Goal: Task Accomplishment & Management: Use online tool/utility

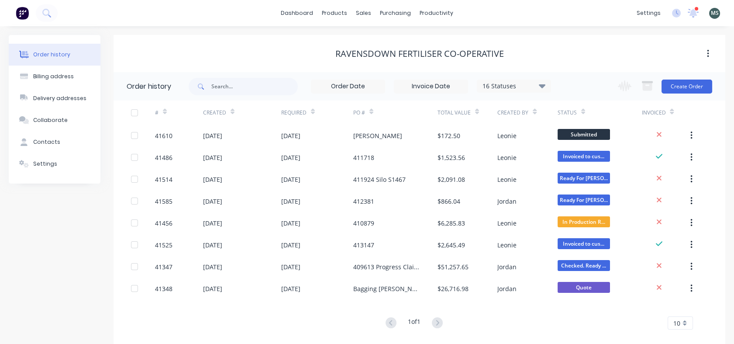
click at [675, 14] on icon at bounding box center [676, 13] width 9 height 9
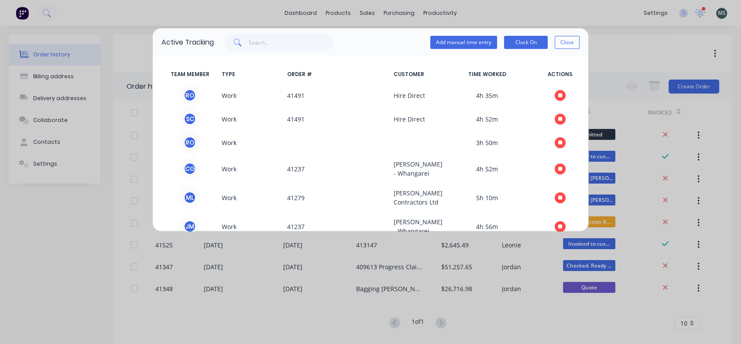
click at [560, 40] on button "Close" at bounding box center [567, 42] width 25 height 13
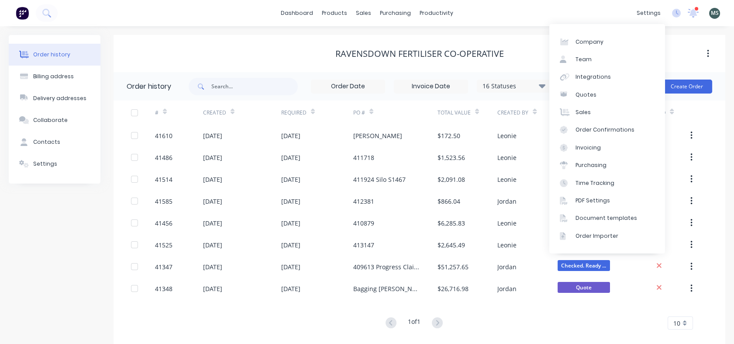
click at [653, 14] on div "settings" at bounding box center [648, 13] width 33 height 13
click at [580, 57] on div "Team" at bounding box center [583, 59] width 16 height 8
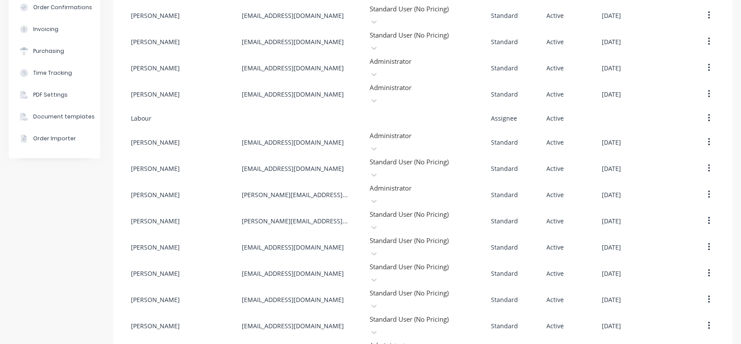
scroll to position [160, 0]
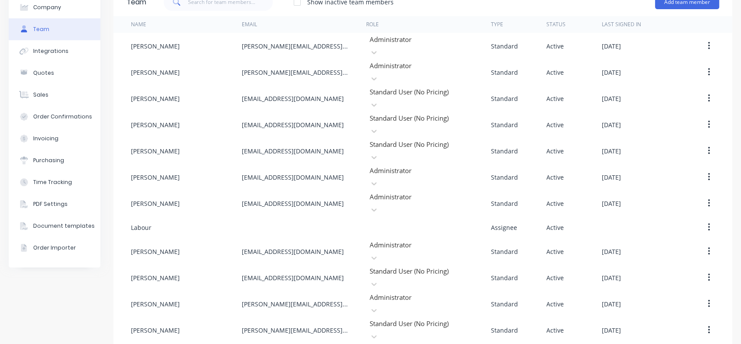
scroll to position [0, 0]
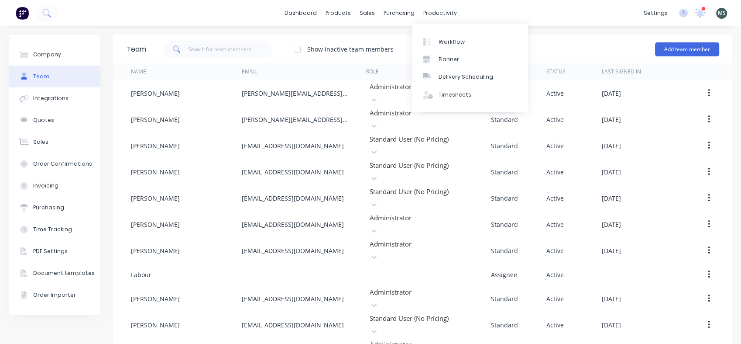
click at [441, 95] on div "Timesheets" at bounding box center [455, 95] width 33 height 8
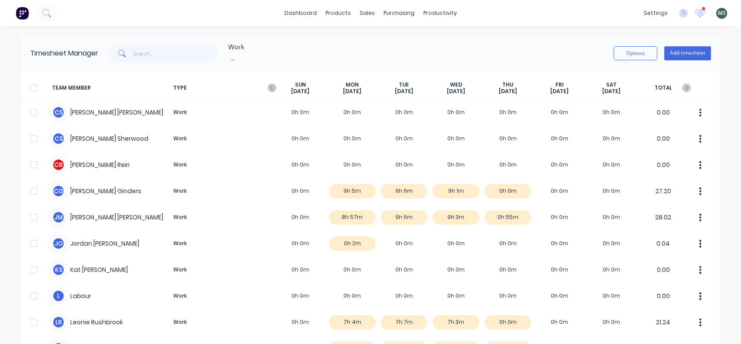
click at [237, 55] on icon at bounding box center [232, 59] width 9 height 9
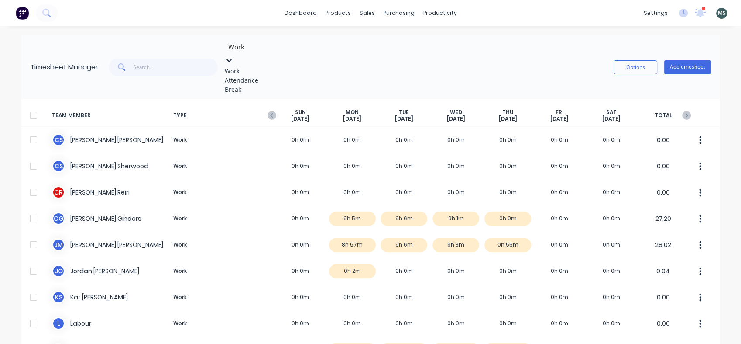
click at [248, 94] on div "Break" at bounding box center [290, 89] width 131 height 9
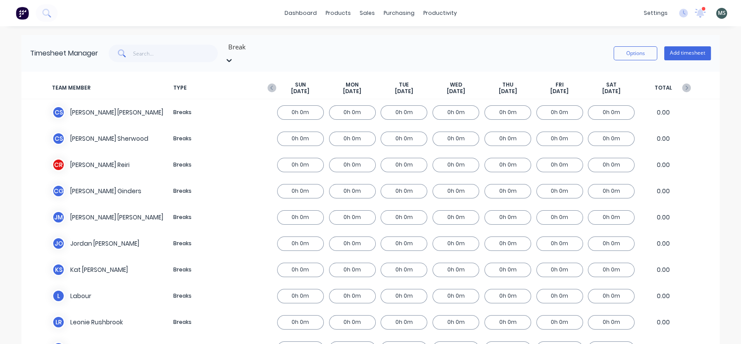
click at [234, 56] on icon at bounding box center [229, 60] width 9 height 9
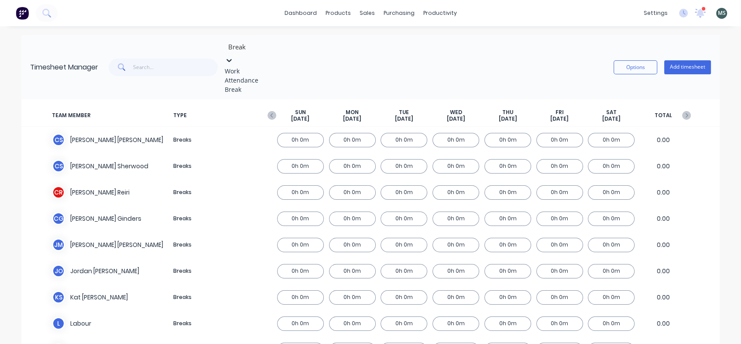
click at [250, 84] on div "Attendance" at bounding box center [290, 80] width 131 height 9
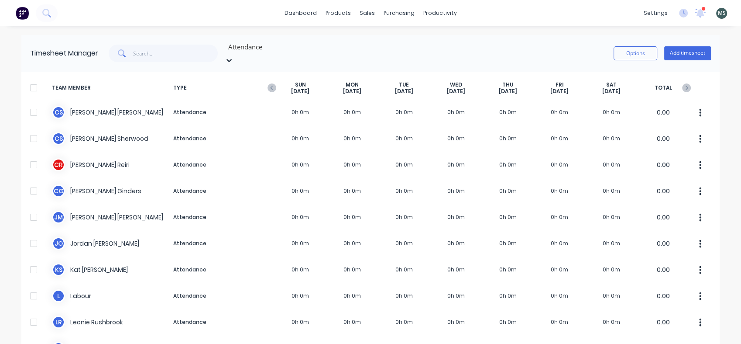
click at [234, 56] on icon at bounding box center [229, 60] width 9 height 9
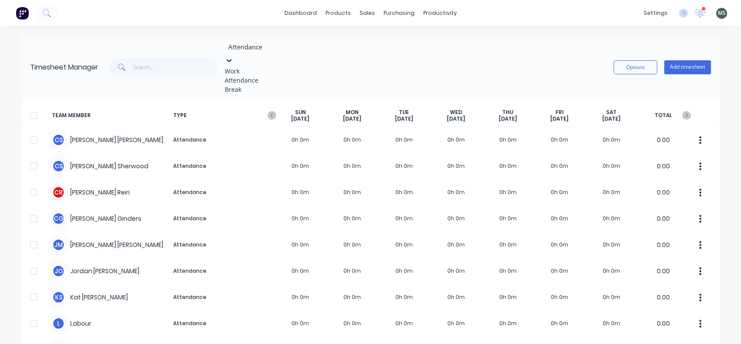
click at [258, 66] on div "Work" at bounding box center [290, 70] width 131 height 9
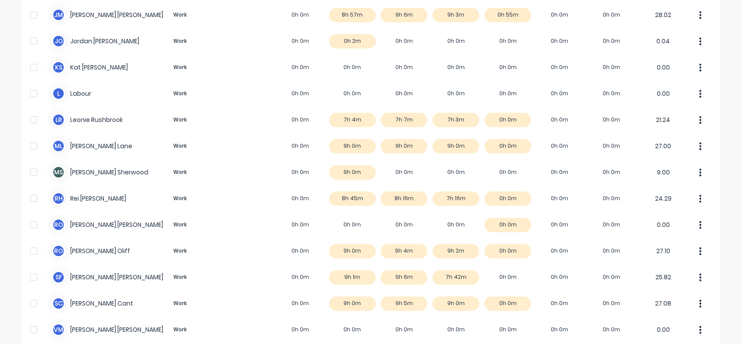
scroll to position [214, 0]
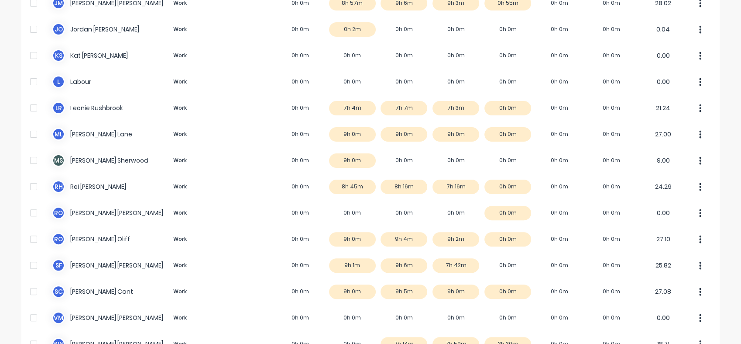
click at [28, 256] on div at bounding box center [33, 264] width 17 height 17
click at [699, 261] on icon "button" at bounding box center [700, 266] width 2 height 10
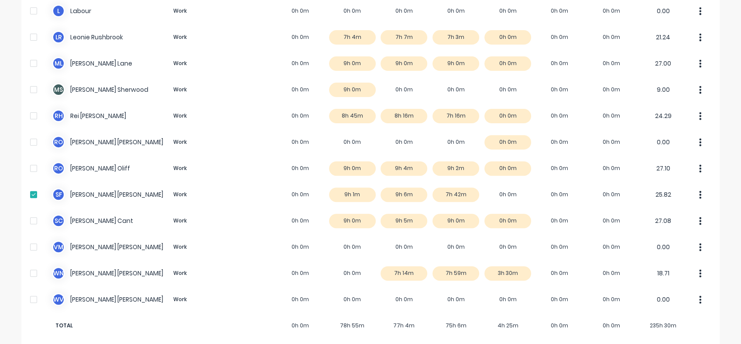
scroll to position [262, 0]
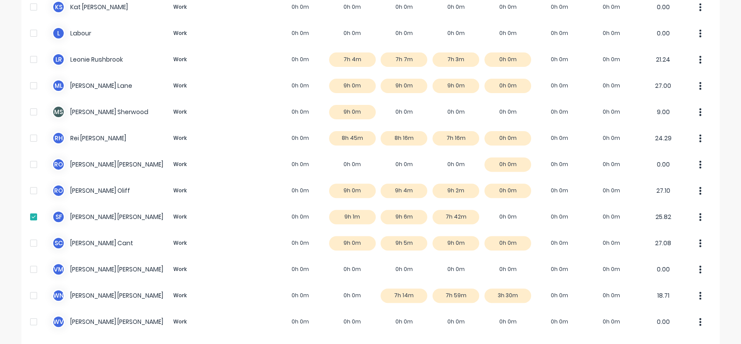
click at [28, 208] on div at bounding box center [33, 216] width 17 height 17
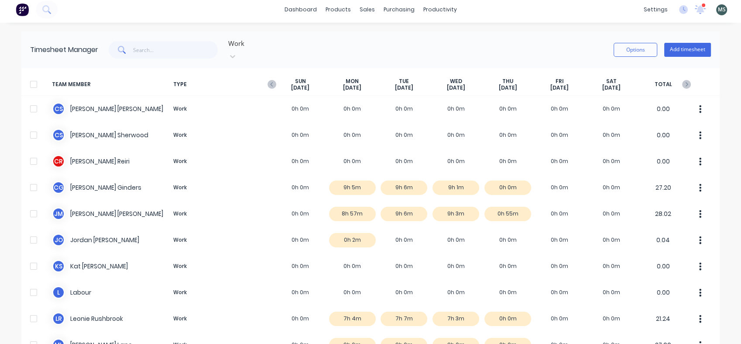
scroll to position [0, 0]
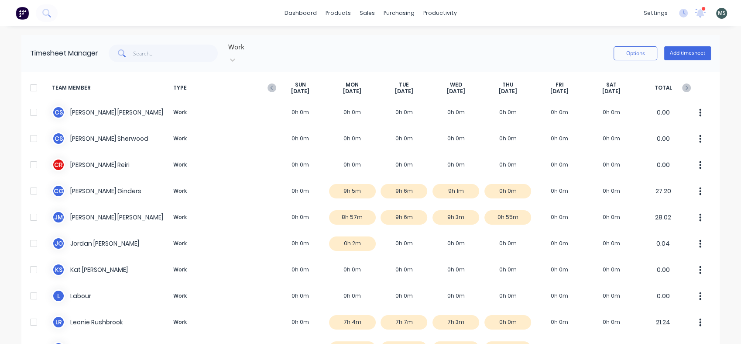
click at [631, 49] on button "Options" at bounding box center [636, 53] width 44 height 14
click at [268, 83] on icon "button" at bounding box center [272, 87] width 9 height 9
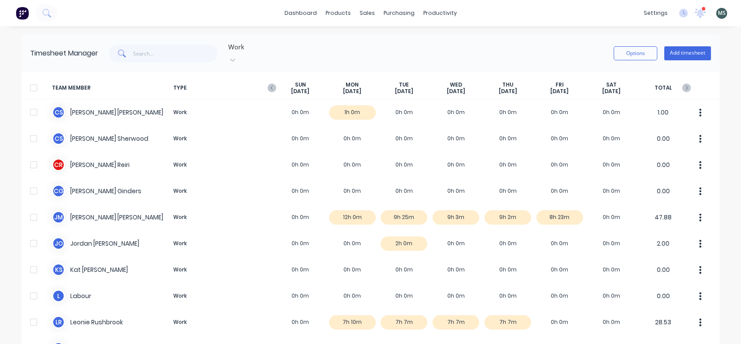
click at [682, 83] on icon "button" at bounding box center [686, 87] width 9 height 9
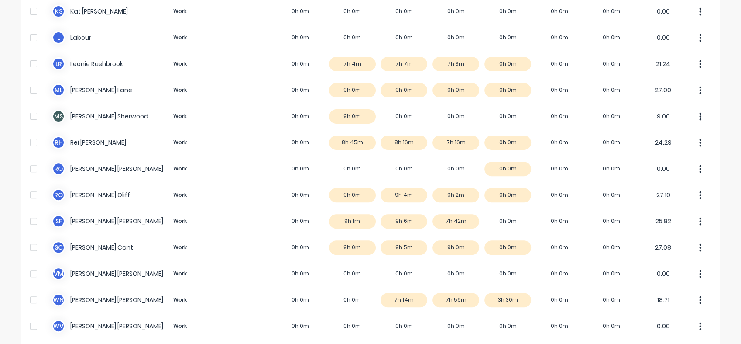
scroll to position [261, 0]
